Goal: Communication & Community: Share content

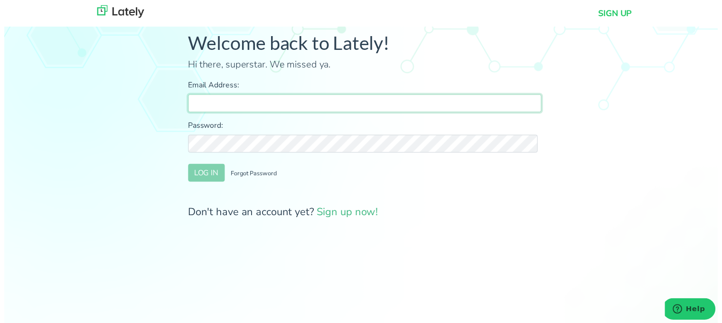
type input "[PERSON_NAME][EMAIL_ADDRESS][DOMAIN_NAME]"
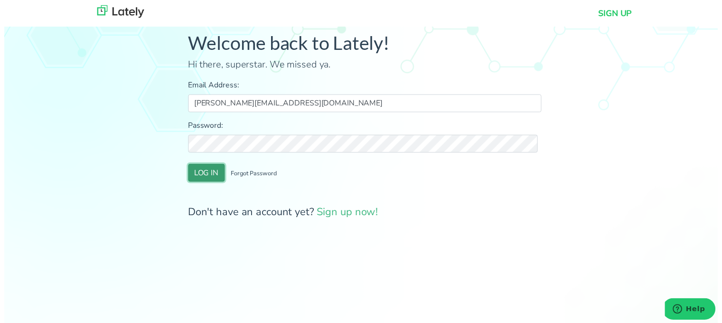
click at [214, 171] on button "LOG IN" at bounding box center [204, 175] width 37 height 18
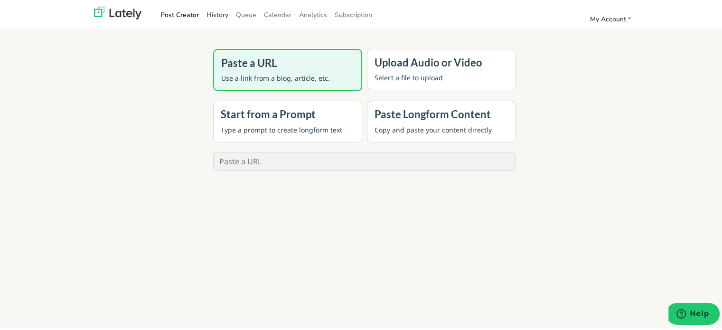
click at [224, 13] on link "History" at bounding box center [217, 14] width 29 height 16
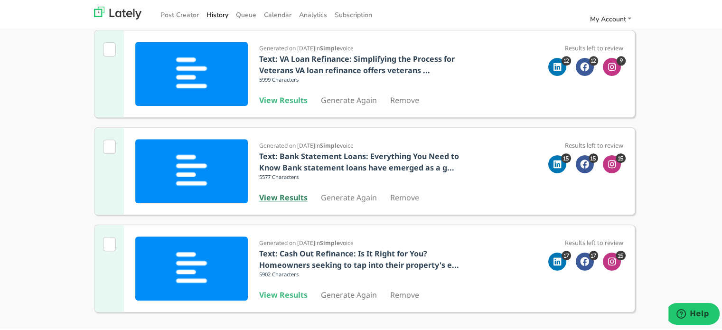
scroll to position [801, 0]
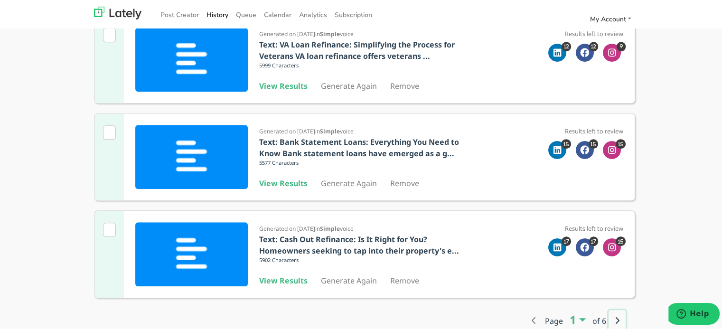
click at [615, 319] on icon "button" at bounding box center [617, 319] width 5 height 8
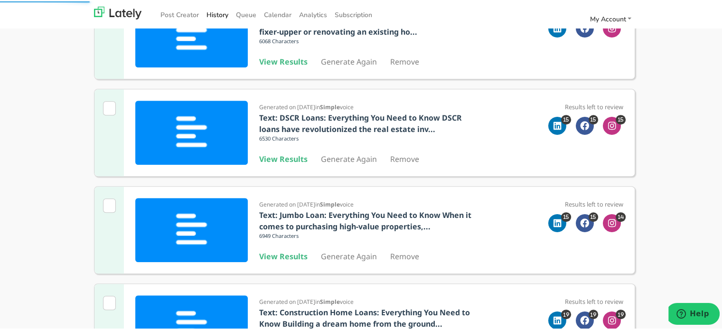
scroll to position [611, 0]
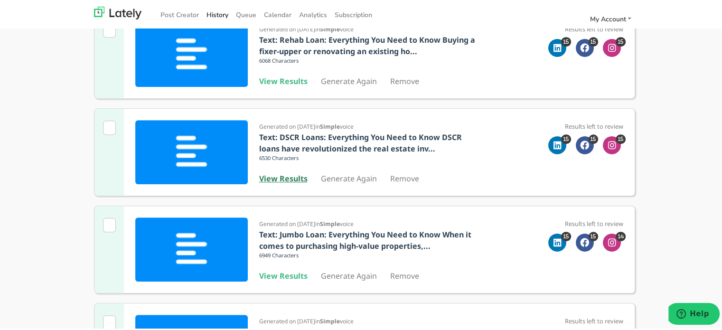
click at [286, 178] on b "View Results" at bounding box center [283, 177] width 48 height 10
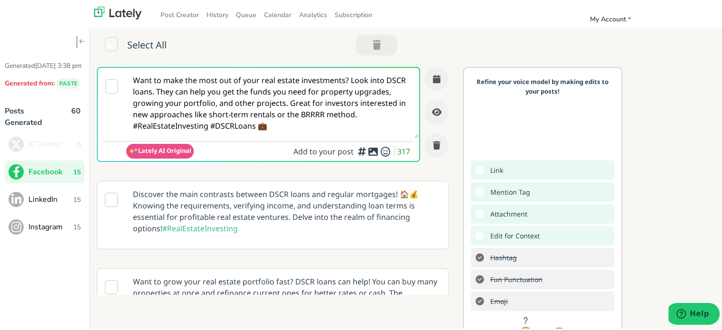
click at [186, 75] on textarea "Want to make the most out of your real estate investments? Look into DSCR loans…" at bounding box center [272, 101] width 292 height 70
click at [72, 202] on span "LinkedIn" at bounding box center [50, 197] width 45 height 11
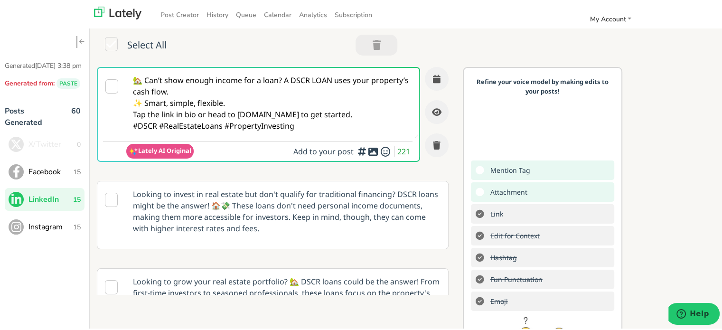
click at [219, 81] on textarea "🏡 Can’t show enough income for a loan? A DSCR LOAN uses your property’s cash fl…" at bounding box center [272, 101] width 292 height 70
click at [79, 227] on button "Instagram 15" at bounding box center [45, 225] width 80 height 23
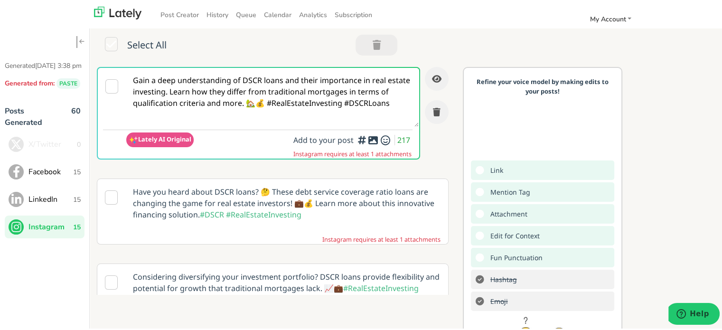
click at [196, 75] on textarea "Gain a deep understanding of DSCR loans and their importance in real estate inv…" at bounding box center [272, 95] width 292 height 59
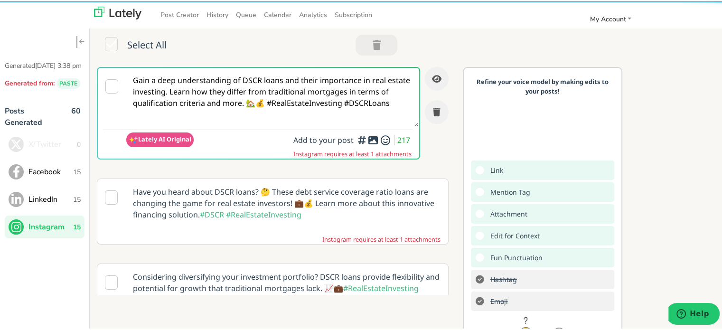
click at [59, 176] on span "Facebook" at bounding box center [50, 170] width 45 height 11
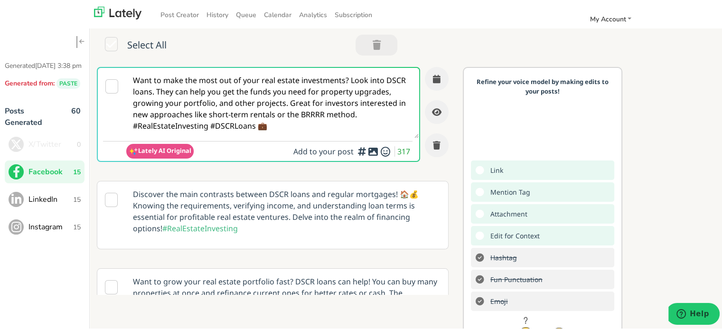
click at [300, 87] on textarea "Want to make the most out of your real estate investments? Look into DSCR loans…" at bounding box center [272, 101] width 292 height 70
paste textarea "@everyone Struggling to qualify for a home loan using just your income? A DSCR …"
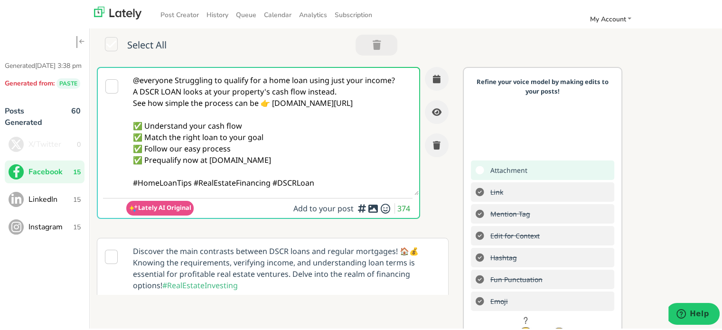
click at [177, 83] on textarea "@everyone Struggling to qualify for a home loan using just your income? A DSCR …" at bounding box center [272, 129] width 292 height 127
click at [175, 84] on textarea "@everyone Struggling to qualify for a home loan using just your income? A DSCR …" at bounding box center [272, 129] width 292 height 127
click at [174, 73] on textarea "@everyone Struggling to qualify for a home loan using just your income? A DSCR …" at bounding box center [272, 129] width 292 height 127
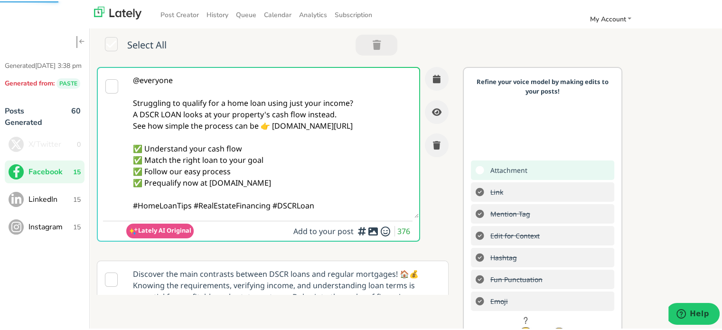
click at [361, 95] on textarea "@everyone Struggling to qualify for a home loan using just your income? A DSCR …" at bounding box center [272, 141] width 292 height 150
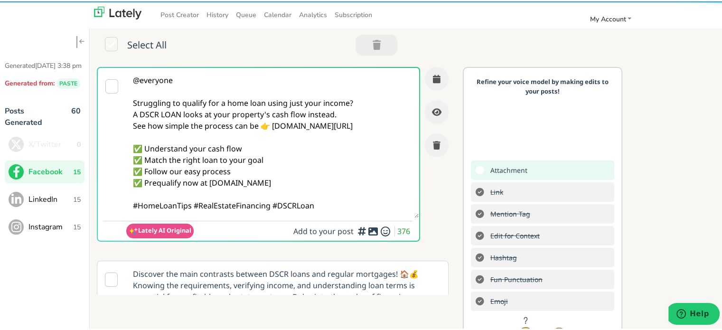
click at [355, 95] on textarea "@everyone Struggling to qualify for a home loan using just your income? A DSCR …" at bounding box center [272, 141] width 292 height 150
click at [355, 98] on textarea "@everyone Struggling to qualify for a home loan using just your income? A DSCR …" at bounding box center [272, 141] width 292 height 150
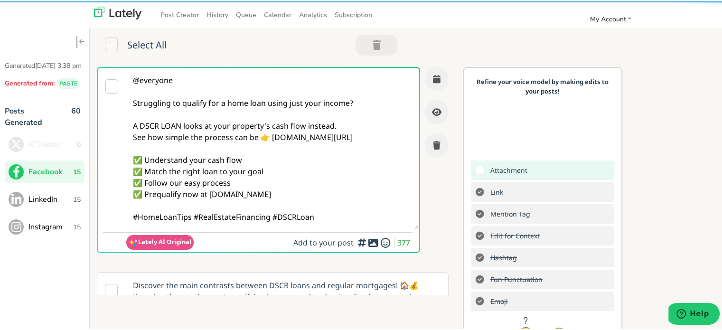
click at [342, 128] on textarea "@everyone Struggling to qualify for a home loan using just your income? A DSCR …" at bounding box center [272, 146] width 292 height 161
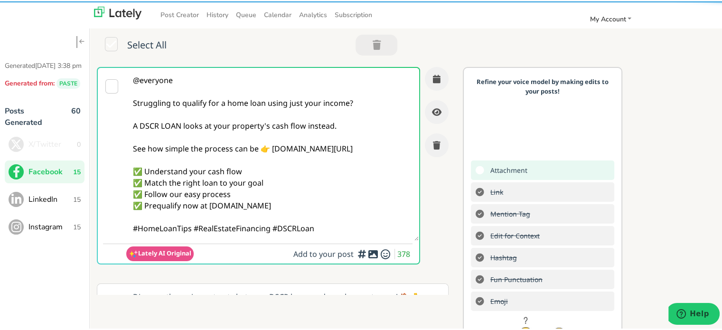
scroll to position [95, 0]
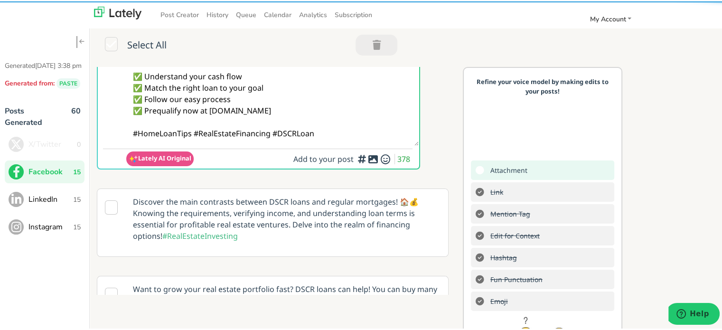
click at [192, 135] on textarea "@everyone Struggling to qualify for a home loan using just your income? A DSCR …" at bounding box center [272, 58] width 292 height 173
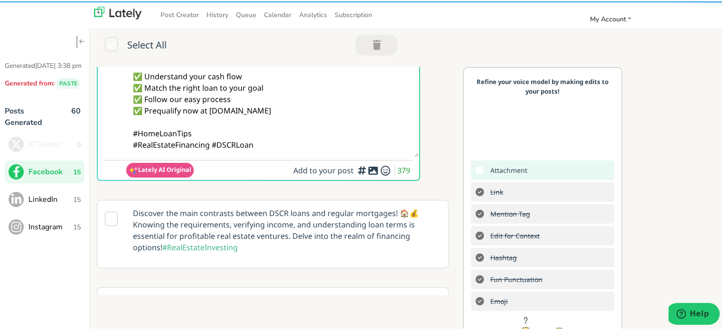
click at [281, 161] on div "Lately AI Original Add to your post 379" at bounding box center [269, 169] width 286 height 20
click at [271, 144] on textarea "@everyone Struggling to qualify for a home loan using just your income? A DSCR …" at bounding box center [272, 64] width 292 height 184
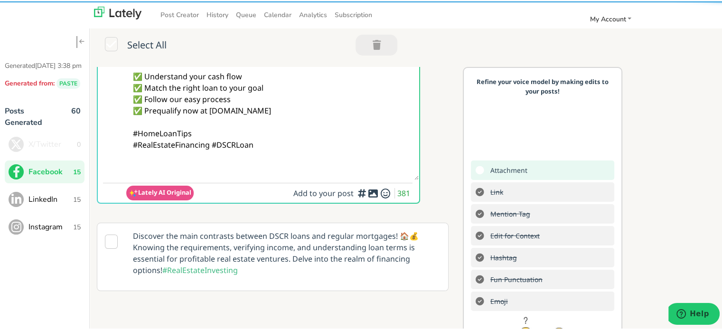
scroll to position [142, 0]
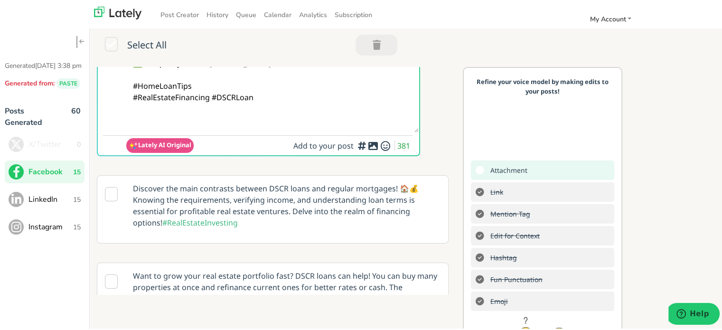
paste textarea "Follow Us On Our Social Media Platforms! Facebook: [URL][DOMAIN_NAME] LinkedIn:…"
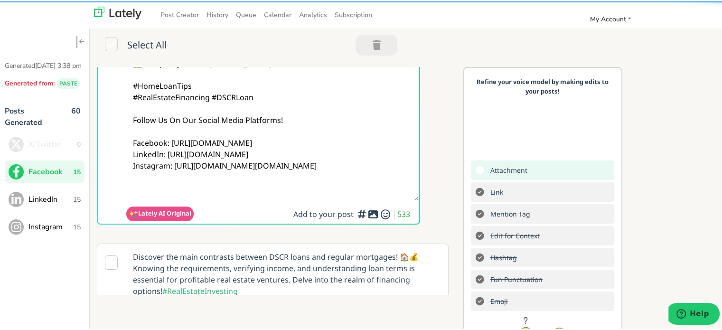
type textarea "@everyone Struggling to qualify for a home loan using just your income? A DSCR …"
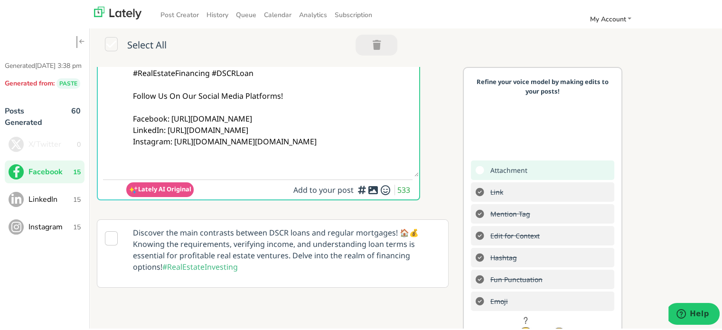
scroll to position [190, 0]
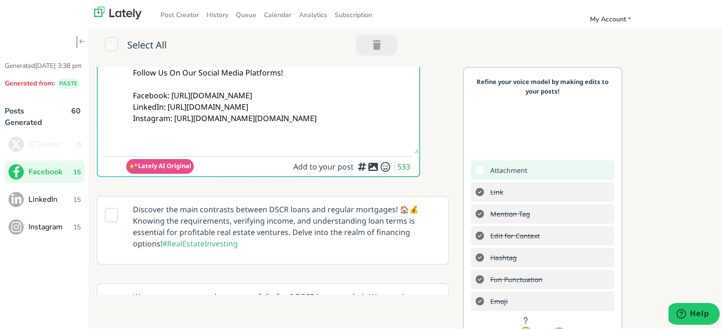
click at [367, 166] on icon at bounding box center [372, 165] width 11 height 0
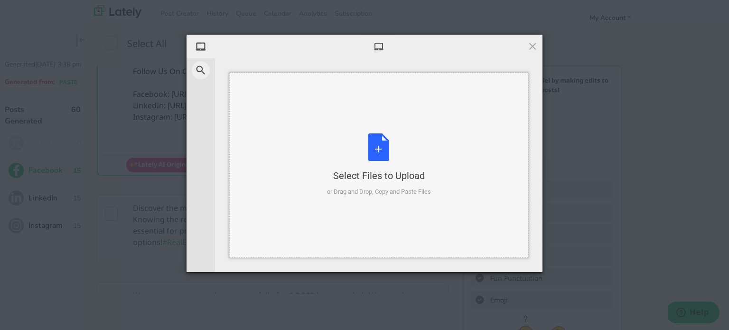
click at [417, 137] on div "Select Files to Upload or Drag and Drop, Copy and Paste Files" at bounding box center [379, 164] width 104 height 63
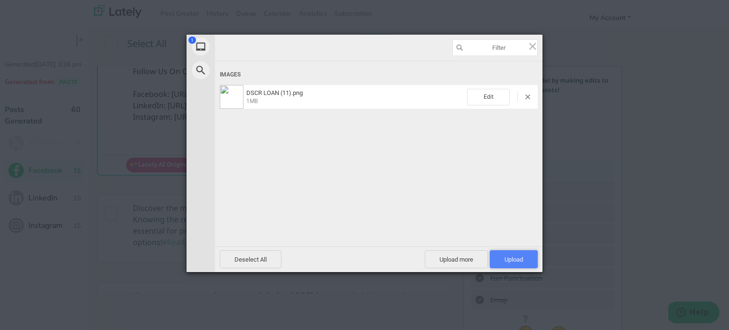
click at [520, 259] on span "Upload 1" at bounding box center [514, 259] width 19 height 7
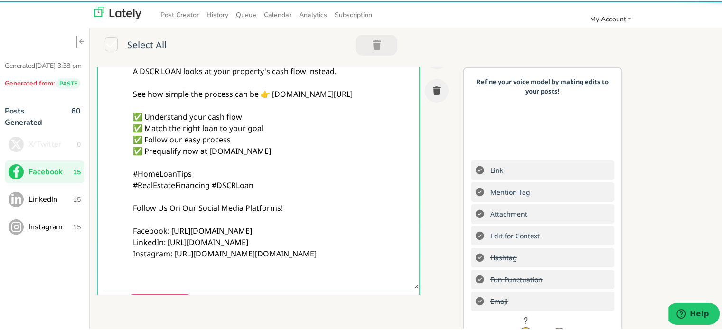
scroll to position [0, 0]
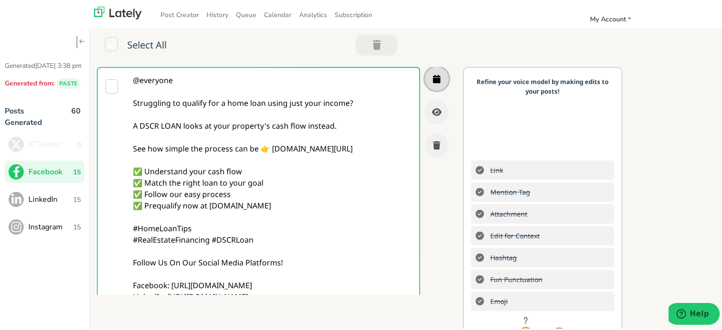
click at [425, 79] on button "button" at bounding box center [437, 78] width 24 height 24
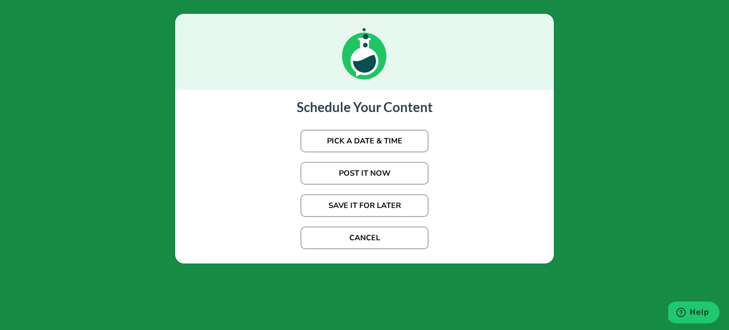
click at [397, 160] on p "POST IT NOW" at bounding box center [365, 173] width 360 height 32
click at [396, 169] on button "POST IT NOW" at bounding box center [365, 173] width 128 height 23
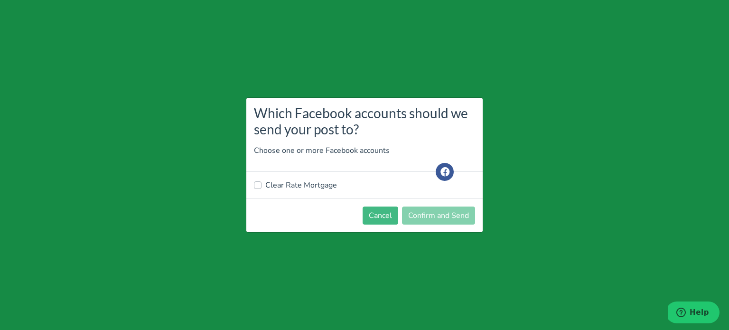
click at [297, 181] on label "Clear Rate Mortgage" at bounding box center [301, 184] width 72 height 11
click at [262, 181] on input "Clear Rate Mortgage" at bounding box center [258, 183] width 8 height 9
checkbox input "true"
click at [434, 213] on button "Confirm and Send" at bounding box center [438, 216] width 73 height 18
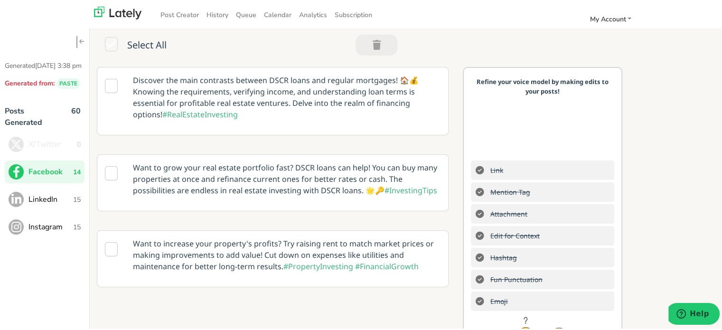
click at [57, 203] on span "LinkedIn" at bounding box center [50, 197] width 45 height 11
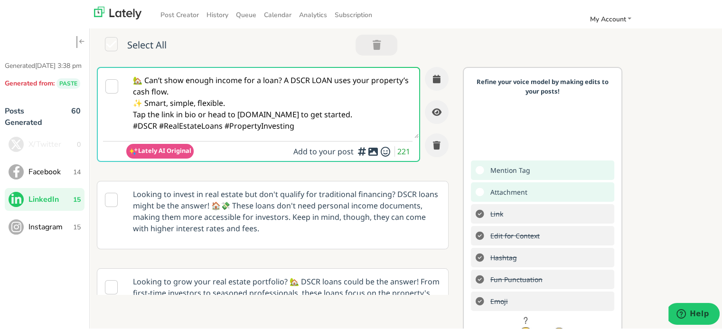
click at [275, 112] on textarea "🏡 Can’t show enough income for a loan? A DSCR LOAN uses your property’s cash fl…" at bounding box center [272, 101] width 292 height 70
paste textarea "@linkedinmembers Trouble getting approved for a traditional mortgage? A DSCR LO…"
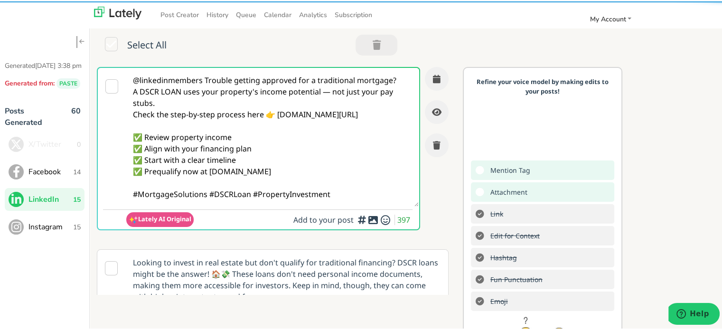
click at [202, 79] on textarea "@linkedinmembers Trouble getting approved for a traditional mortgage? A DSCR LO…" at bounding box center [272, 135] width 292 height 139
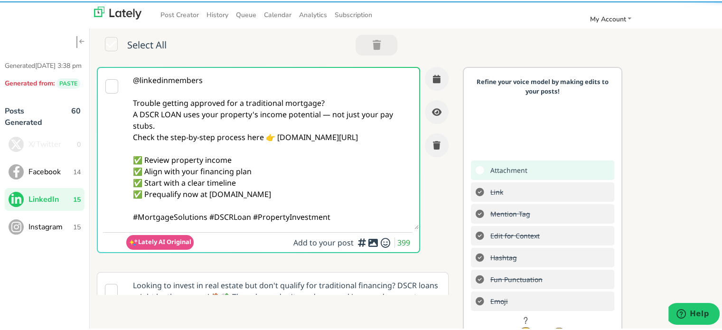
click at [322, 115] on textarea "@linkedinmembers Trouble getting approved for a traditional mortgage? A DSCR LO…" at bounding box center [272, 146] width 292 height 161
click at [327, 110] on textarea "@linkedinmembers Trouble getting approved for a traditional mortgage? A DSCR LO…" at bounding box center [272, 146] width 292 height 161
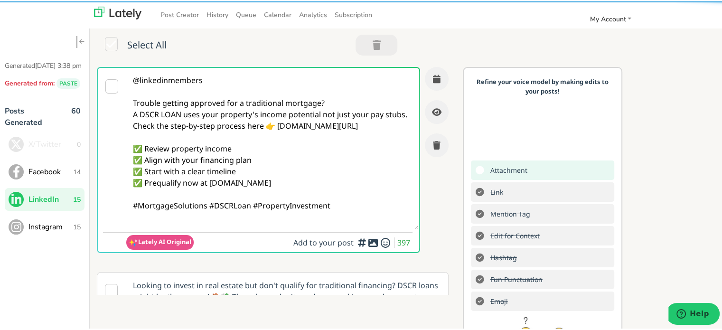
click at [328, 100] on textarea "@linkedinmembers Trouble getting approved for a traditional mortgage? A DSCR LO…" at bounding box center [272, 146] width 292 height 161
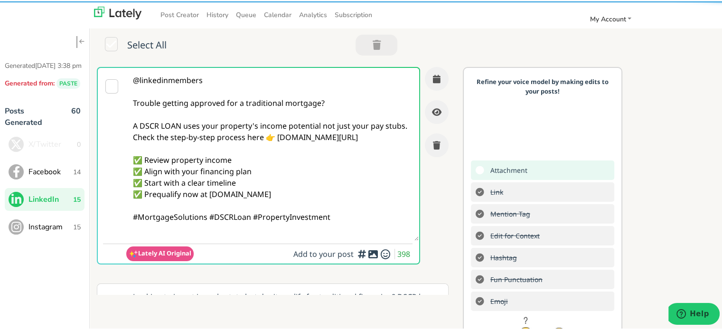
click at [159, 139] on textarea "@linkedinmembers Trouble getting approved for a traditional mortgage? A DSCR LO…" at bounding box center [272, 152] width 292 height 173
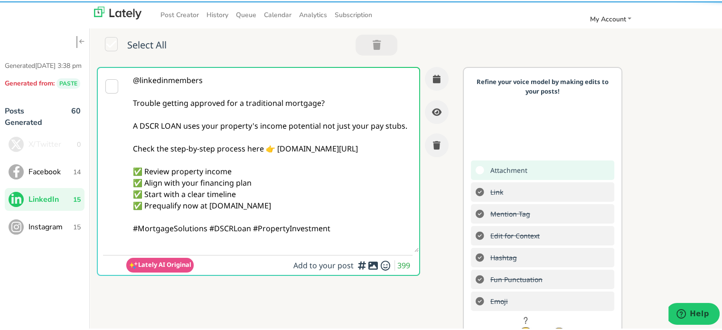
click at [207, 239] on textarea "@linkedinmembers Trouble getting approved for a traditional mortgage? A DSCR LO…" at bounding box center [272, 158] width 292 height 184
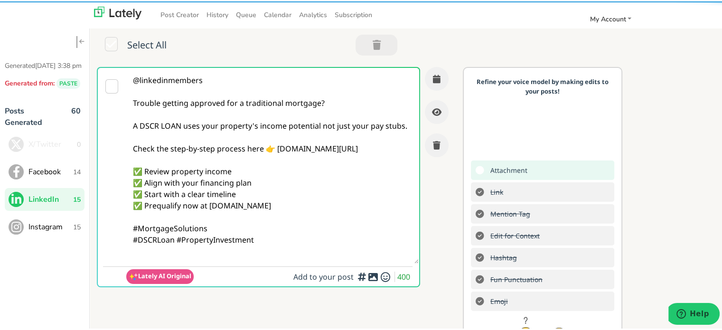
click at [273, 241] on textarea "@linkedinmembers Trouble getting approved for a traditional mortgage? A DSCR LO…" at bounding box center [272, 164] width 292 height 196
click at [272, 257] on textarea "@linkedinmembers Trouble getting approved for a traditional mortgage? A DSCR LO…" at bounding box center [272, 164] width 292 height 196
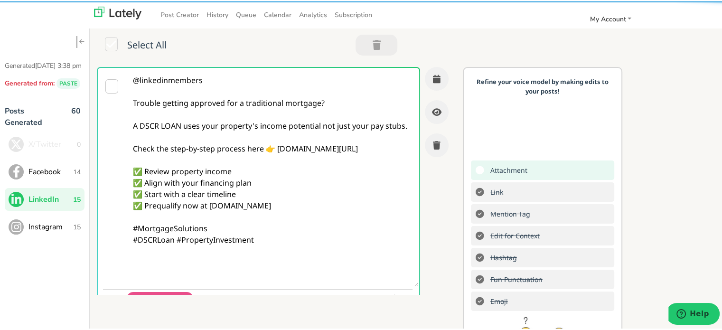
drag, startPoint x: 180, startPoint y: 264, endPoint x: 161, endPoint y: 260, distance: 19.5
click at [161, 260] on textarea "@linkedinmembers Trouble getting approved for a traditional mortgage? A DSCR LO…" at bounding box center [272, 175] width 292 height 218
click at [158, 273] on textarea "@linkedinmembers Trouble getting approved for a traditional mortgage? A DSCR LO…" at bounding box center [272, 175] width 292 height 218
paste textarea "Follow Us On Our Social Media Platforms! Facebook: [URL][DOMAIN_NAME] LinkedIn:…"
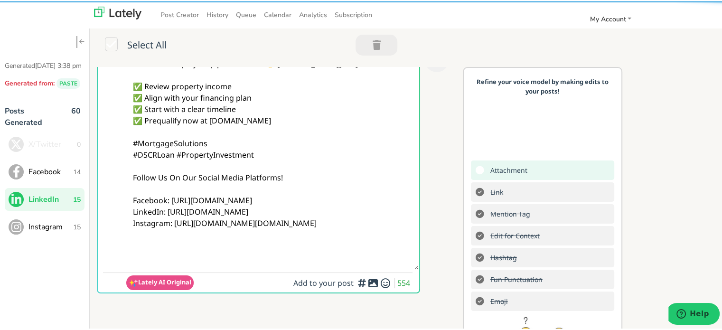
scroll to position [194, 0]
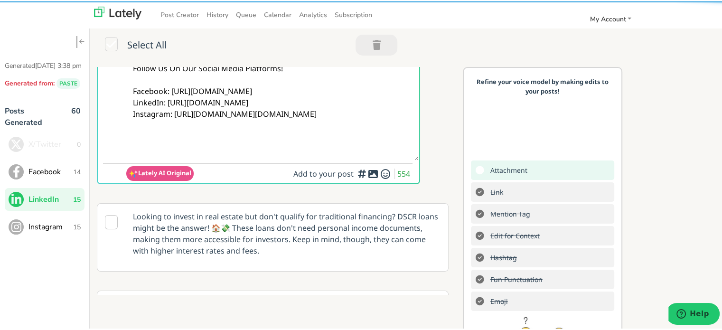
type textarea "@linkedinmembers Trouble getting approved for a traditional mortgage? A DSCR LO…"
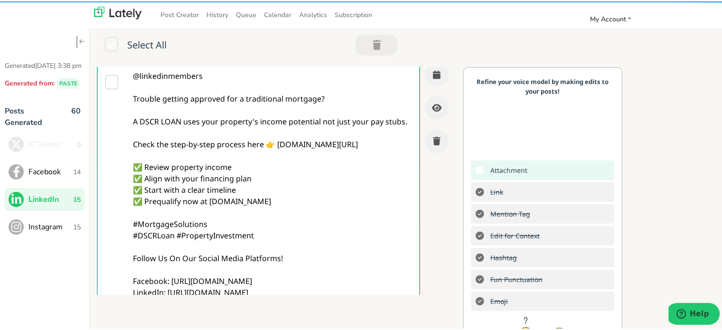
scroll to position [0, 0]
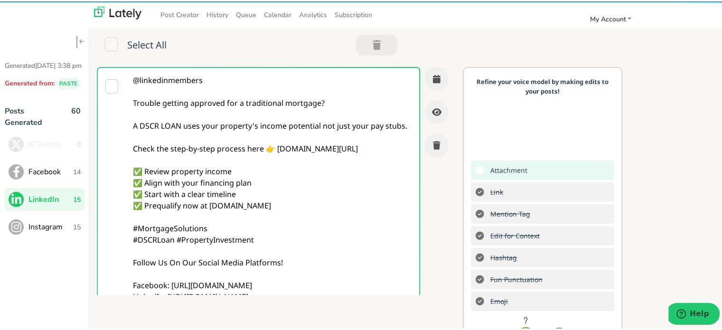
click at [290, 113] on textarea "@linkedinmembers Trouble getting approved for a traditional mortgage? A DSCR LO…" at bounding box center [272, 209] width 292 height 287
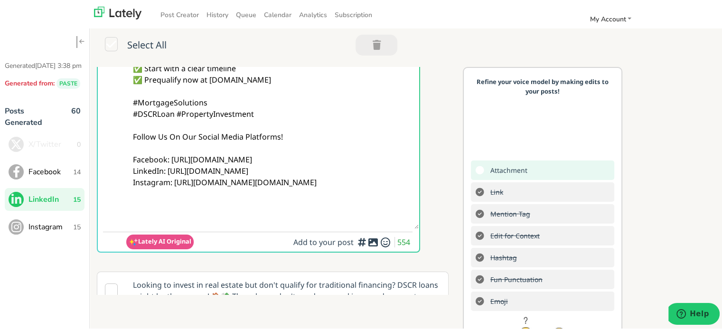
scroll to position [142, 0]
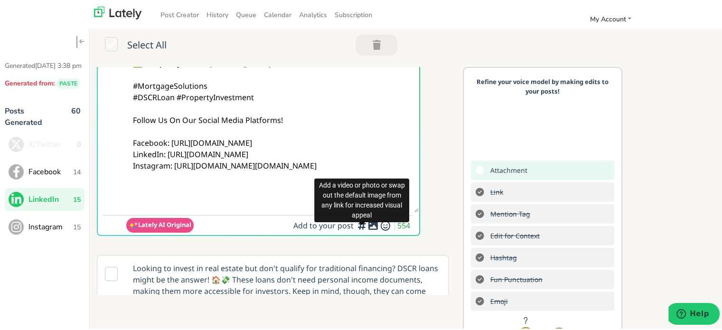
click at [361, 224] on div at bounding box center [362, 222] width 6 height 3
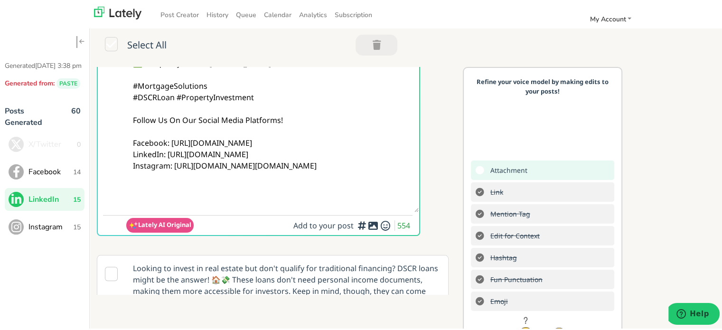
click at [367, 225] on icon at bounding box center [372, 224] width 11 height 0
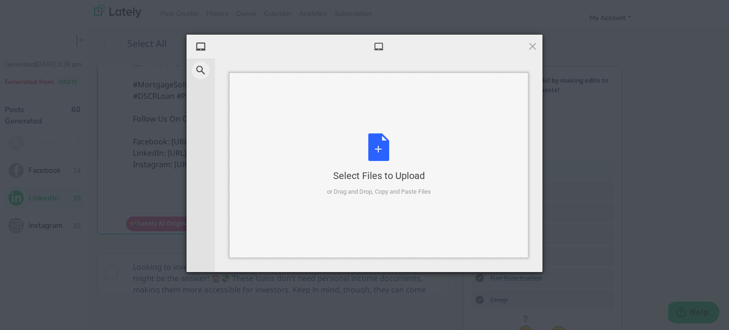
click at [370, 145] on div "Select Files to Upload or Drag and Drop, Copy and Paste Files" at bounding box center [379, 164] width 104 height 63
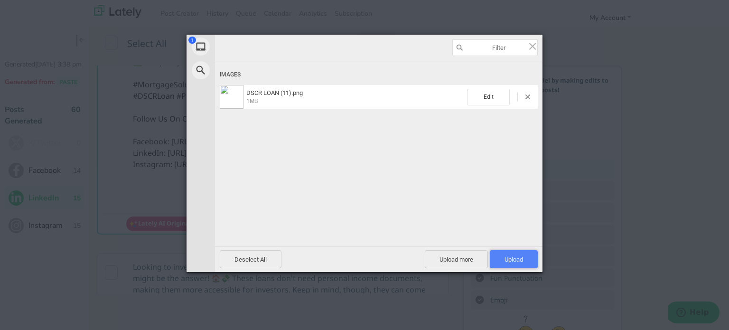
click at [535, 261] on span "Upload 1" at bounding box center [514, 259] width 48 height 18
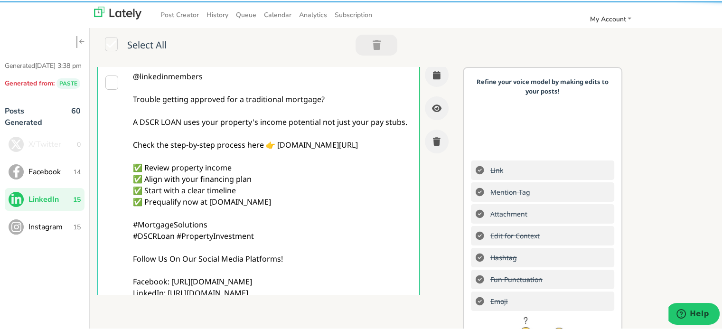
scroll to position [0, 0]
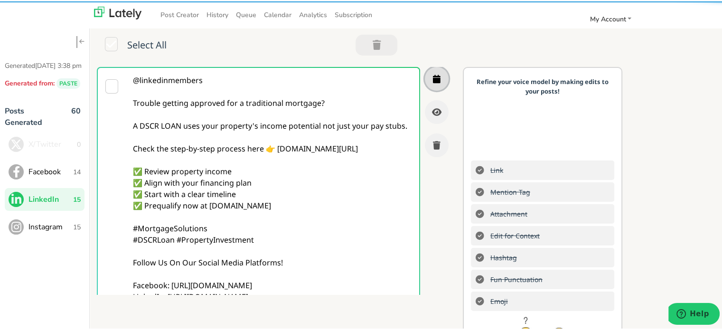
click at [432, 87] on button "button" at bounding box center [437, 78] width 24 height 24
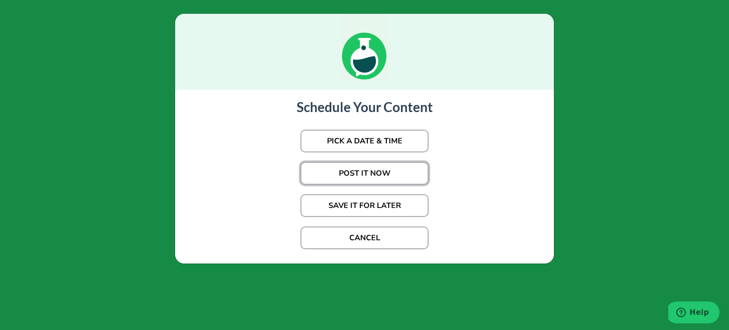
click at [338, 179] on button "POST IT NOW" at bounding box center [365, 173] width 128 height 23
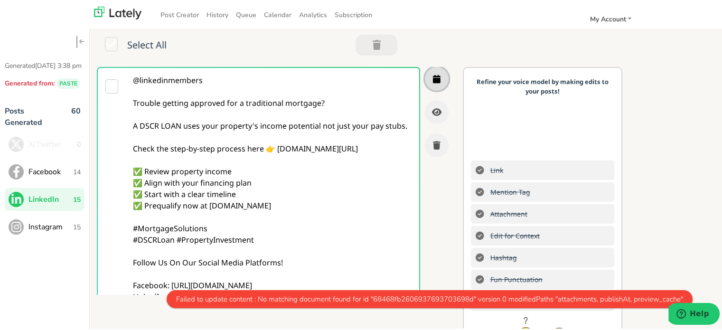
click at [425, 80] on button "button" at bounding box center [437, 78] width 24 height 24
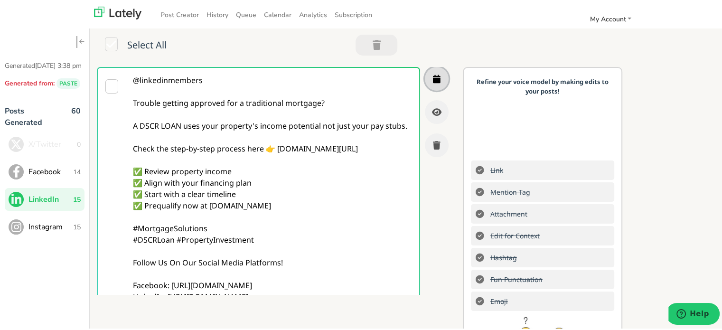
click at [425, 69] on button "button" at bounding box center [437, 78] width 24 height 24
click at [36, 231] on span "Instagram" at bounding box center [50, 225] width 45 height 11
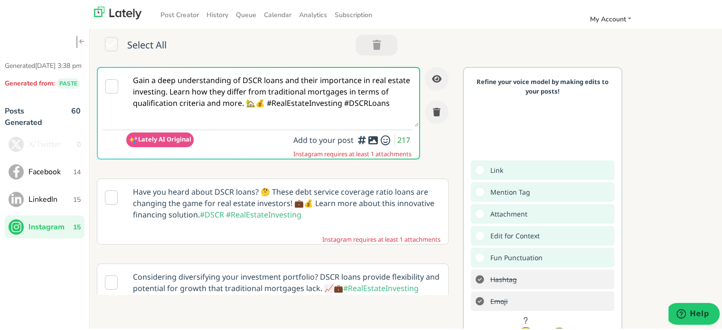
click at [38, 204] on span "LinkedIn" at bounding box center [50, 197] width 45 height 11
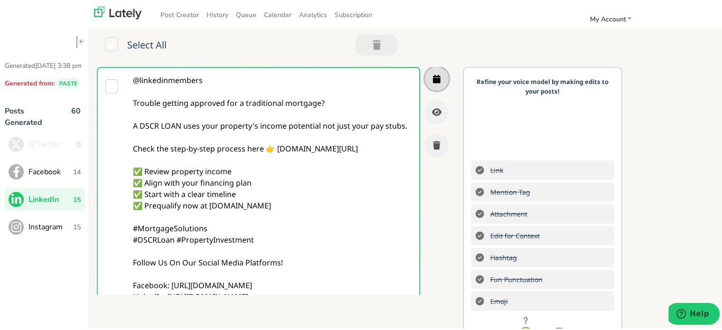
click at [433, 77] on icon "button" at bounding box center [437, 77] width 8 height 9
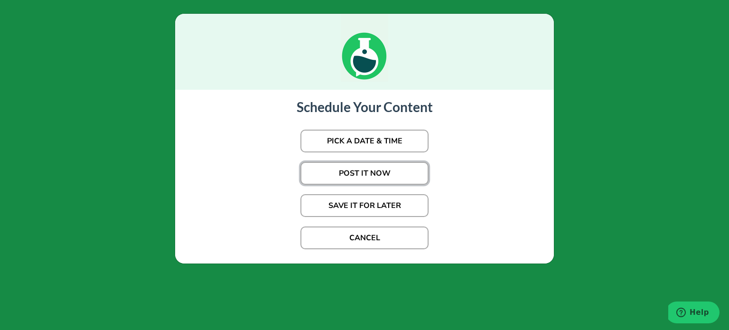
click at [379, 169] on button "POST IT NOW" at bounding box center [365, 173] width 128 height 23
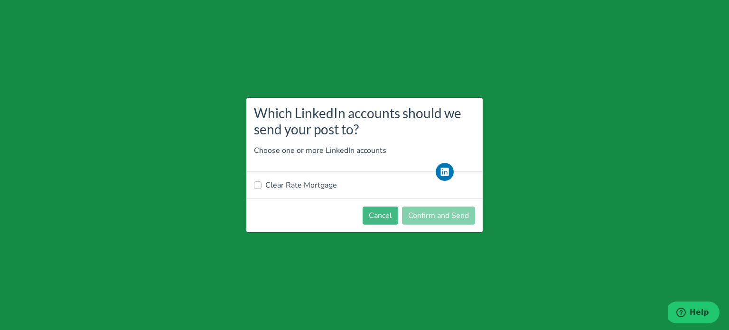
click at [299, 176] on div "Clear Rate Mortgage" at bounding box center [364, 185] width 236 height 27
click at [300, 190] on label "Clear Rate Mortgage" at bounding box center [301, 184] width 72 height 11
click at [262, 189] on input "Clear Rate Mortgage" at bounding box center [258, 183] width 8 height 9
checkbox input "true"
click at [446, 223] on button "Confirm and Send" at bounding box center [438, 216] width 73 height 18
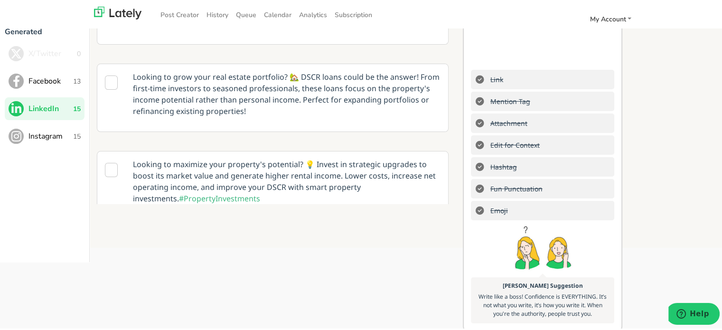
click at [52, 129] on span "Instagram" at bounding box center [50, 134] width 45 height 11
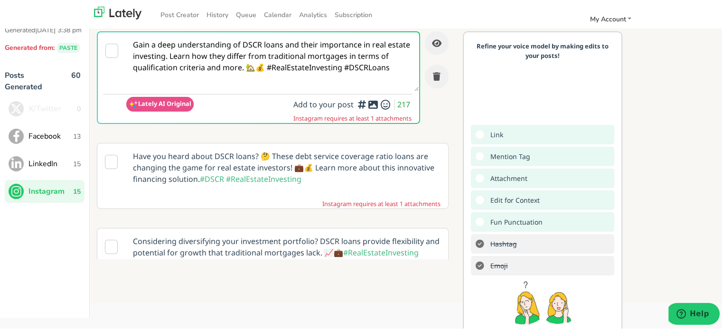
click at [246, 45] on textarea "Gain a deep understanding of DSCR loans and their importance in real estate inv…" at bounding box center [272, 60] width 292 height 59
click at [245, 45] on textarea "Gain a deep understanding of DSCR loans and their importance in real estate inv…" at bounding box center [272, 60] width 292 height 59
paste textarea "@homebuyers Your income isn’t the only way to qualify! A DSCR LOAN lets your pr…"
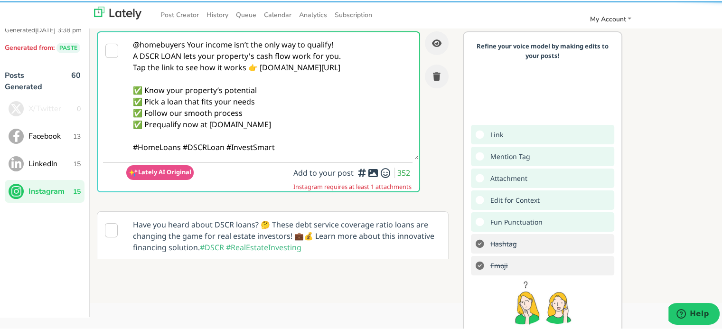
click at [185, 41] on textarea "@homebuyers Your income isn’t the only way to qualify! A DSCR LOAN lets your pr…" at bounding box center [272, 94] width 292 height 127
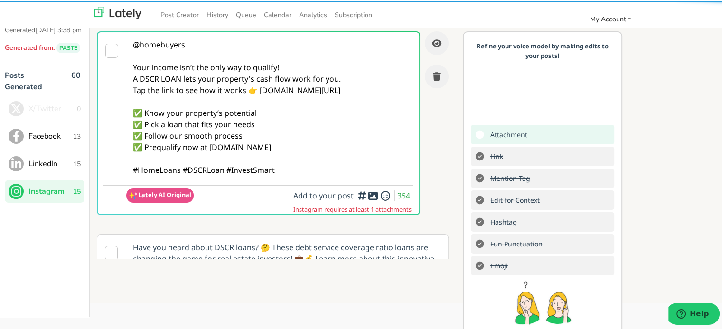
click at [363, 61] on textarea "@homebuyers Your income isn’t the only way to qualify! A DSCR LOAN lets your pr…" at bounding box center [272, 106] width 292 height 150
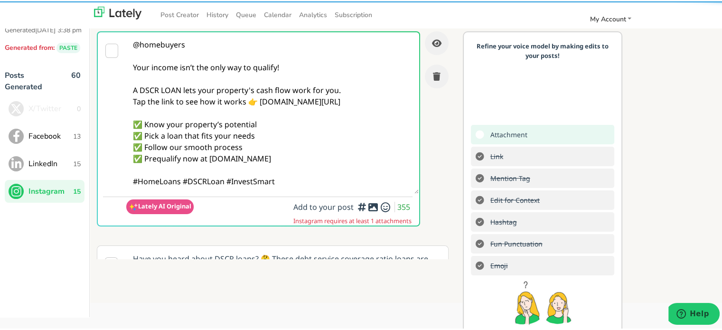
click at [349, 87] on textarea "@homebuyers Your income isn’t the only way to qualify! A DSCR LOAN lets your pr…" at bounding box center [272, 111] width 292 height 161
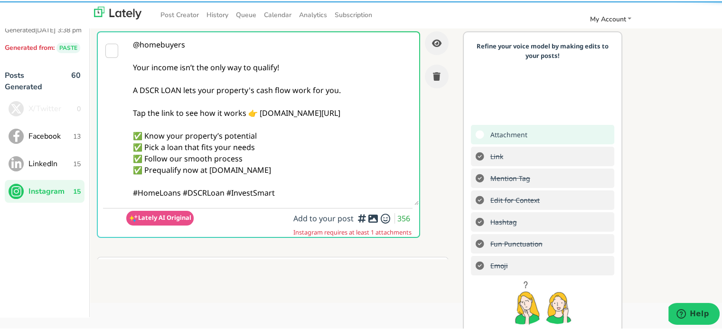
click at [182, 193] on textarea "@homebuyers Your income isn’t the only way to qualify! A DSCR LOAN lets your pr…" at bounding box center [272, 117] width 292 height 173
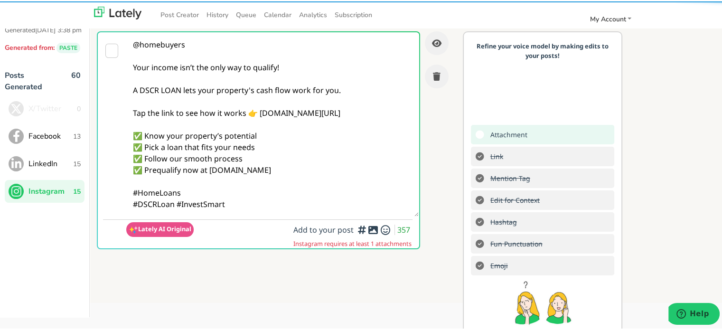
click at [232, 195] on textarea "@homebuyers Your income isn’t the only way to qualify! A DSCR LOAN lets your pr…" at bounding box center [272, 123] width 292 height 184
click at [222, 197] on textarea "@homebuyers Your income isn’t the only way to qualify! A DSCR LOAN lets your pr…" at bounding box center [272, 123] width 292 height 184
click at [296, 214] on textarea "@homebuyers Your income isn’t the only way to qualify! A DSCR LOAN lets your pr…" at bounding box center [272, 123] width 292 height 184
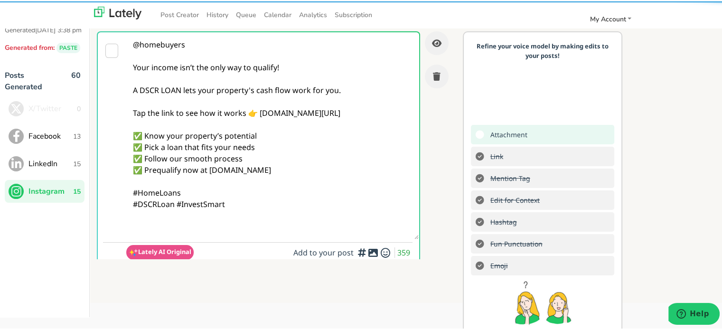
click at [162, 235] on textarea "@homebuyers Your income isn’t the only way to qualify! A DSCR LOAN lets your pr…" at bounding box center [272, 134] width 292 height 207
paste textarea "Follow Us On Our Social Media Platforms! Facebook: [URL][DOMAIN_NAME] LinkedIn:…"
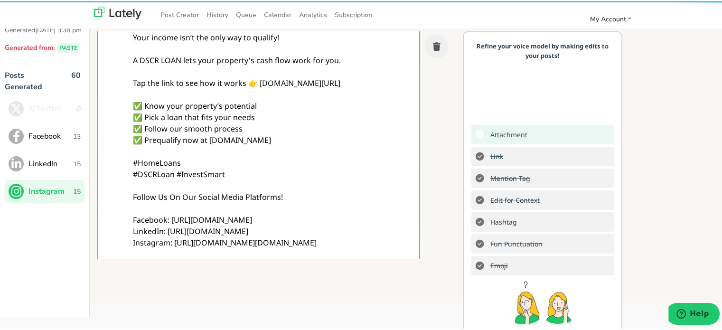
scroll to position [95, 0]
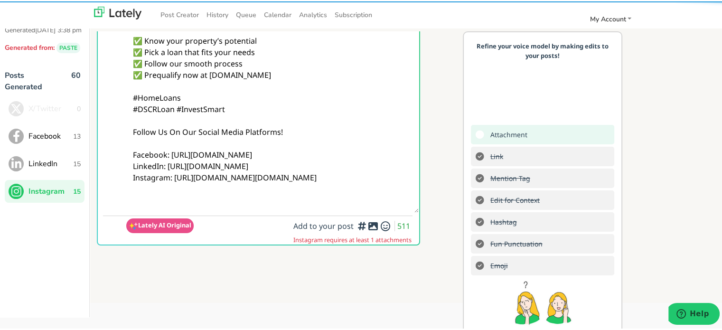
type textarea "@homebuyers Your income isn’t the only way to qualify! A DSCR LOAN lets your pr…"
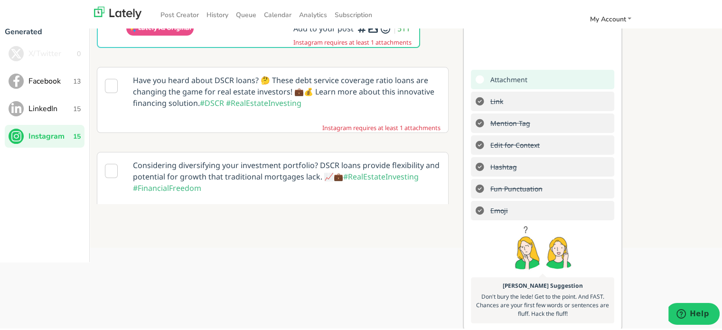
scroll to position [142, 0]
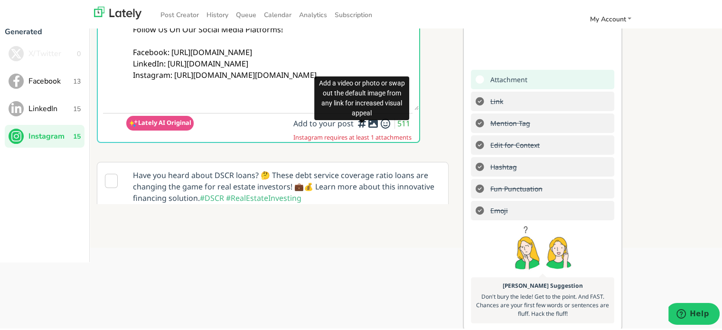
click at [367, 122] on icon at bounding box center [372, 122] width 11 height 0
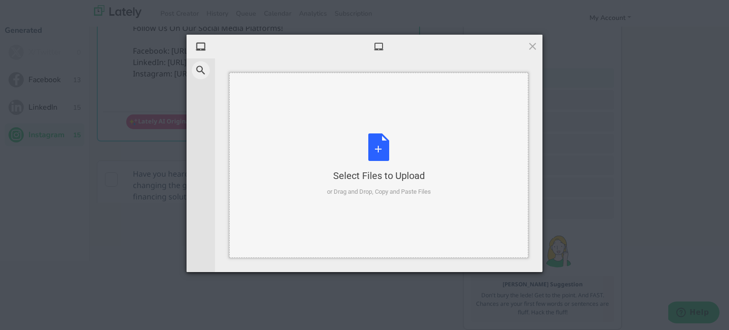
click at [366, 170] on div "Select Files to Upload" at bounding box center [379, 175] width 104 height 13
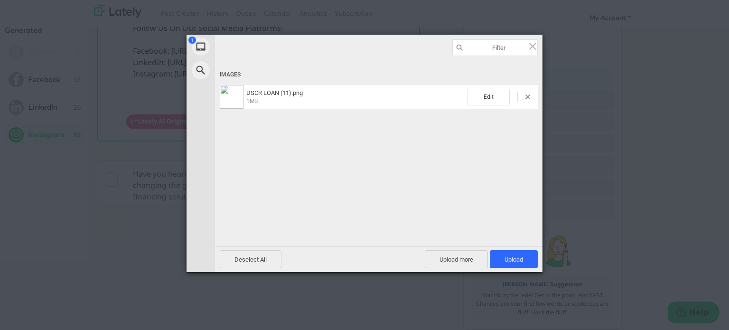
click at [515, 250] on div "Deselect All Upload more Upload 1" at bounding box center [379, 259] width 328 height 26
click at [516, 262] on span "Upload 1" at bounding box center [514, 259] width 19 height 7
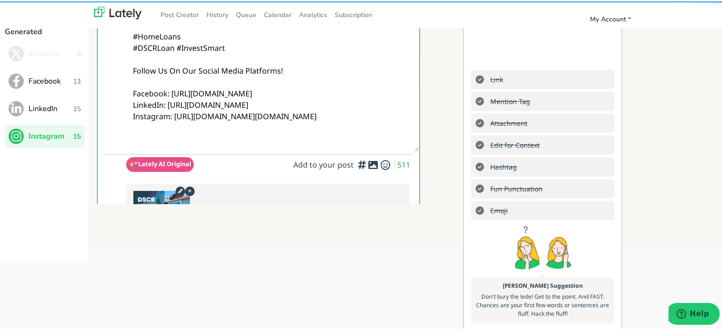
scroll to position [0, 0]
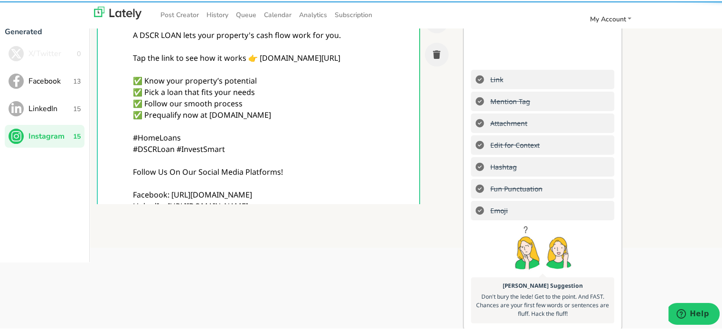
click at [345, 112] on textarea "@homebuyers Your income isn’t the only way to qualify! A DSCR LOAN lets your pr…" at bounding box center [272, 113] width 292 height 275
